Goal: Information Seeking & Learning: Learn about a topic

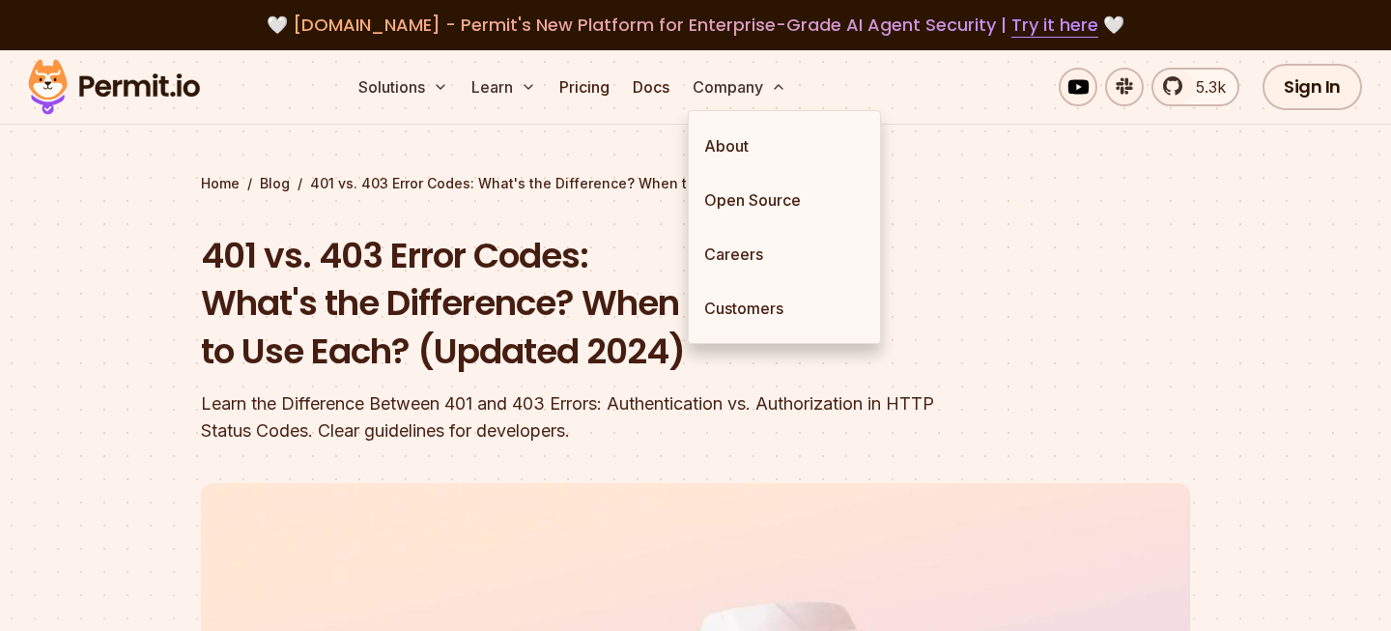
click at [556, 407] on div "Learn the Difference Between 401 and 403 Errors: Authentication vs. Authorizati…" at bounding box center [572, 417] width 742 height 54
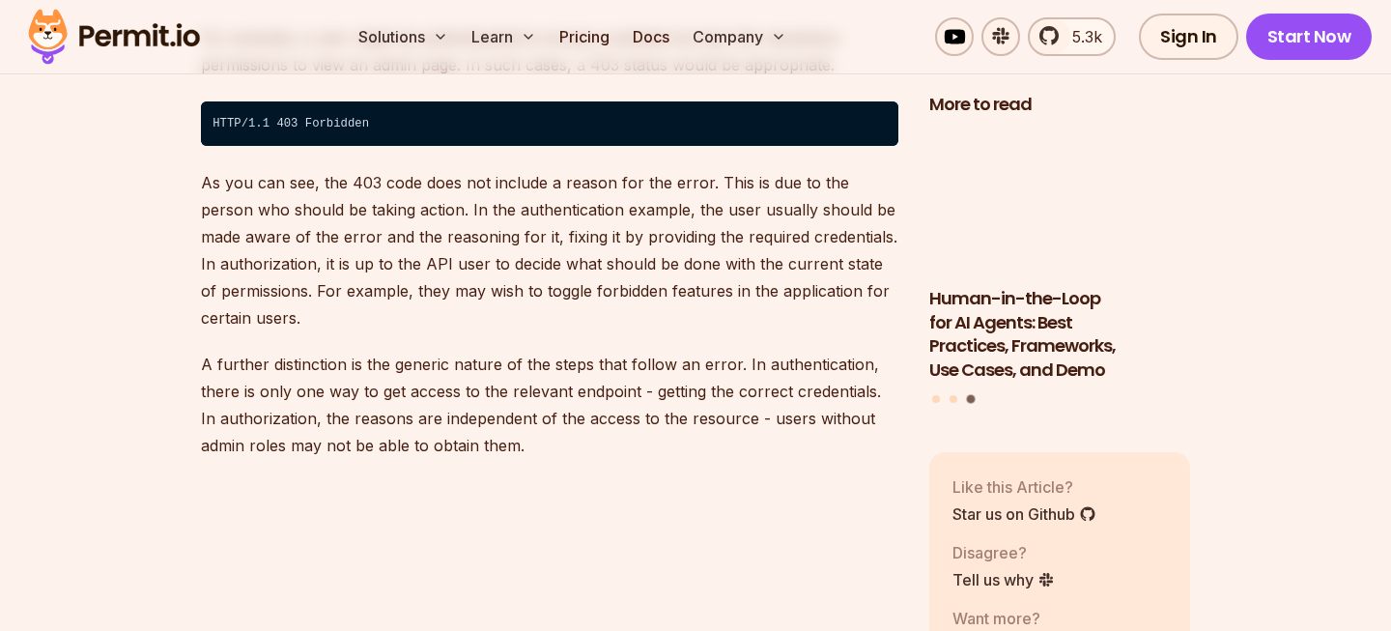
scroll to position [4440, 0]
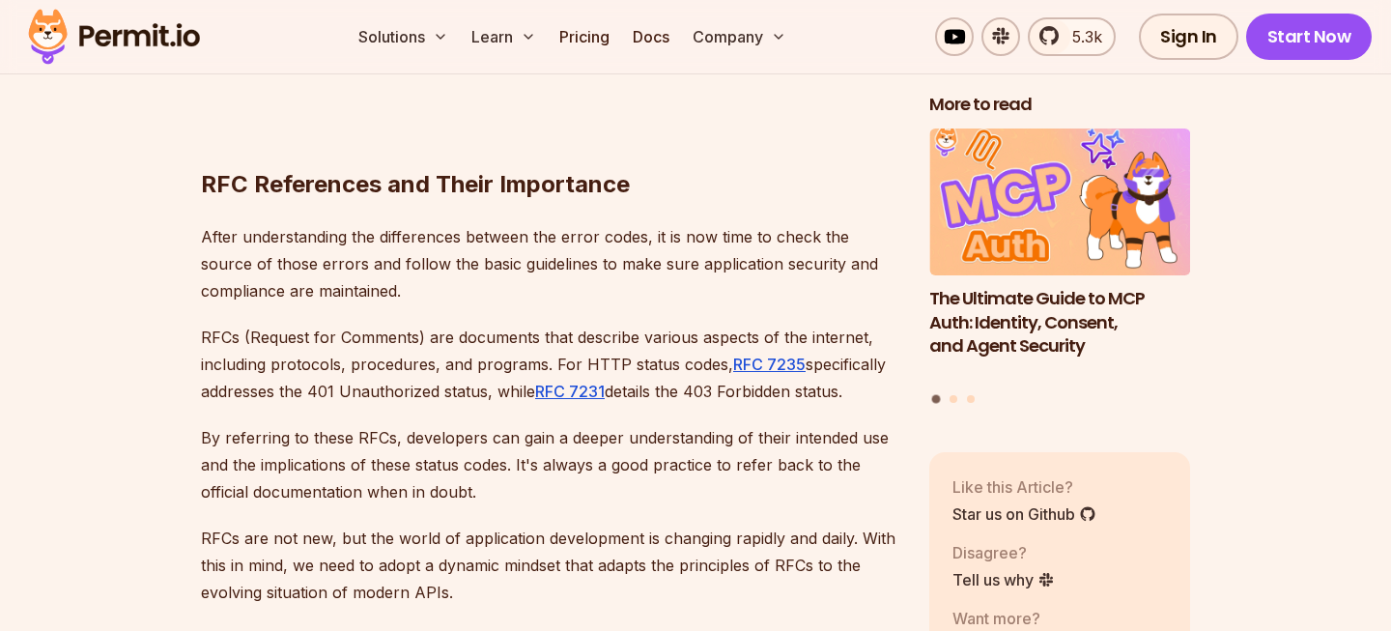
click at [634, 324] on p "RFCs (Request for Comments) are documents that describe various aspects of the …" at bounding box center [549, 364] width 697 height 81
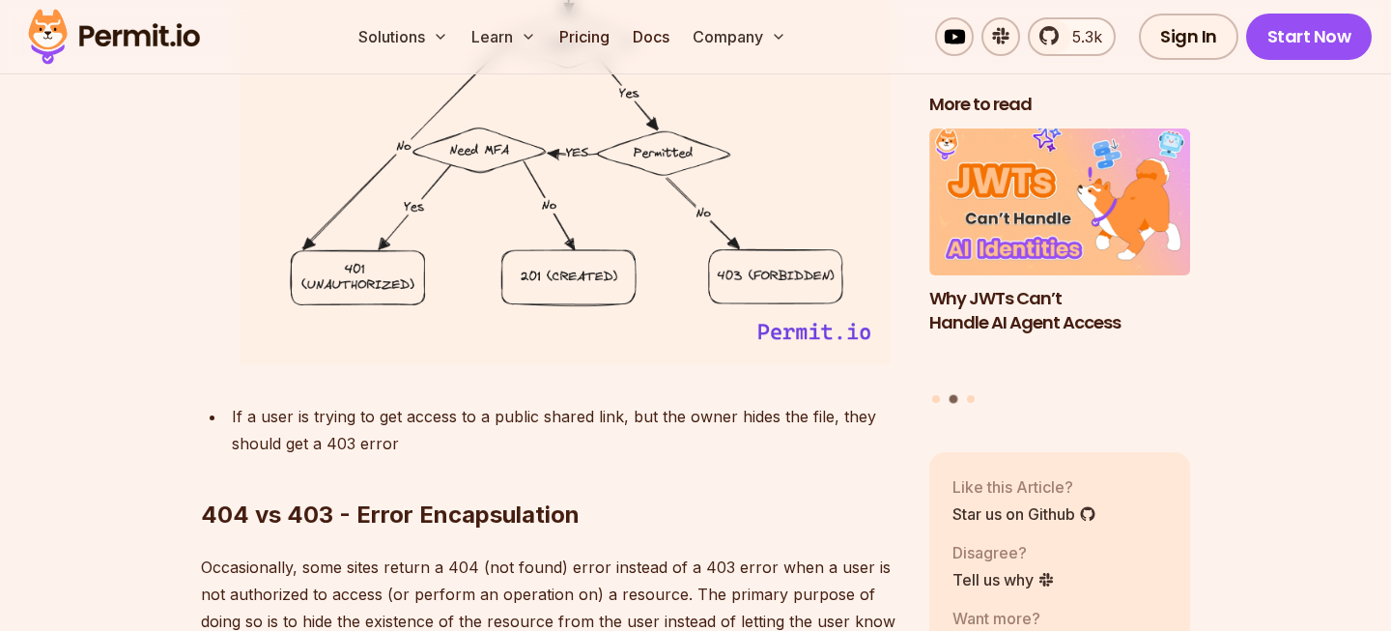
scroll to position [7035, 0]
